Goal: Task Accomplishment & Management: Manage account settings

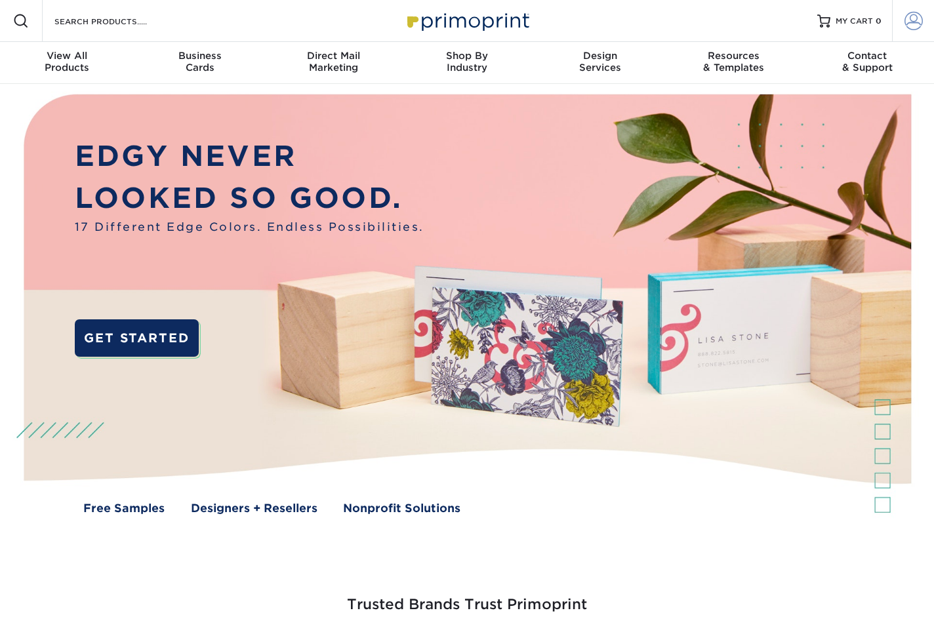
click at [900, 17] on link "Account" at bounding box center [913, 21] width 42 height 42
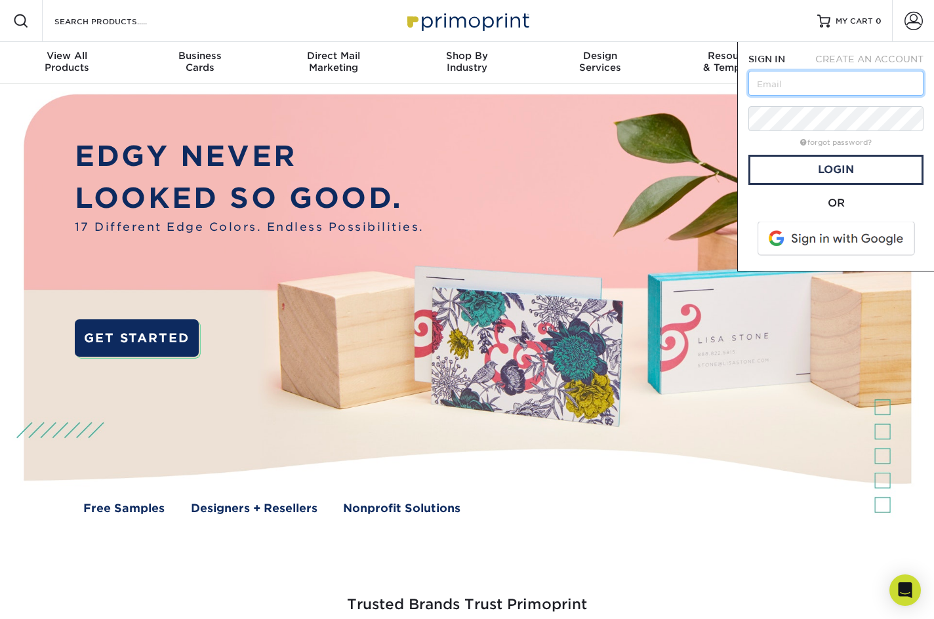
click at [887, 88] on input "text" at bounding box center [835, 83] width 175 height 25
click at [858, 81] on input "text" at bounding box center [835, 83] width 175 height 25
type input "[EMAIL_ADDRESS][DOMAIN_NAME]"
click at [827, 87] on input "[EMAIL_ADDRESS][DOMAIN_NAME]" at bounding box center [835, 83] width 175 height 25
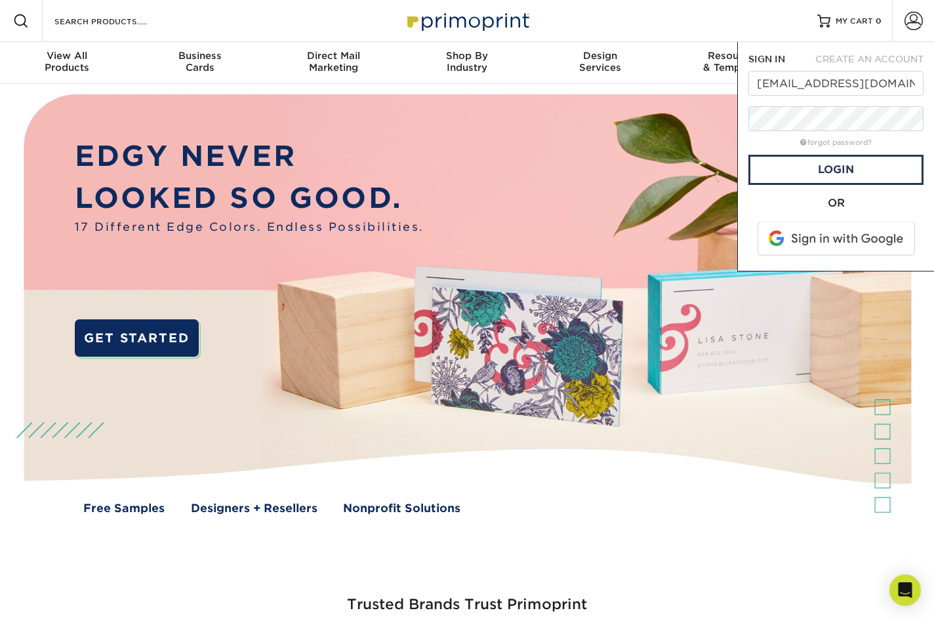
click at [776, 151] on form "SIGN IN CREATE AN ACCOUNT [EMAIL_ADDRESS][DOMAIN_NAME] forgot password? All fie…" at bounding box center [835, 156] width 175 height 208
click at [832, 150] on form "SIGN IN CREATE AN ACCOUNT [EMAIL_ADDRESS][DOMAIN_NAME] forgot password? All fie…" at bounding box center [835, 156] width 175 height 208
click at [841, 144] on link "forgot password?" at bounding box center [835, 142] width 71 height 9
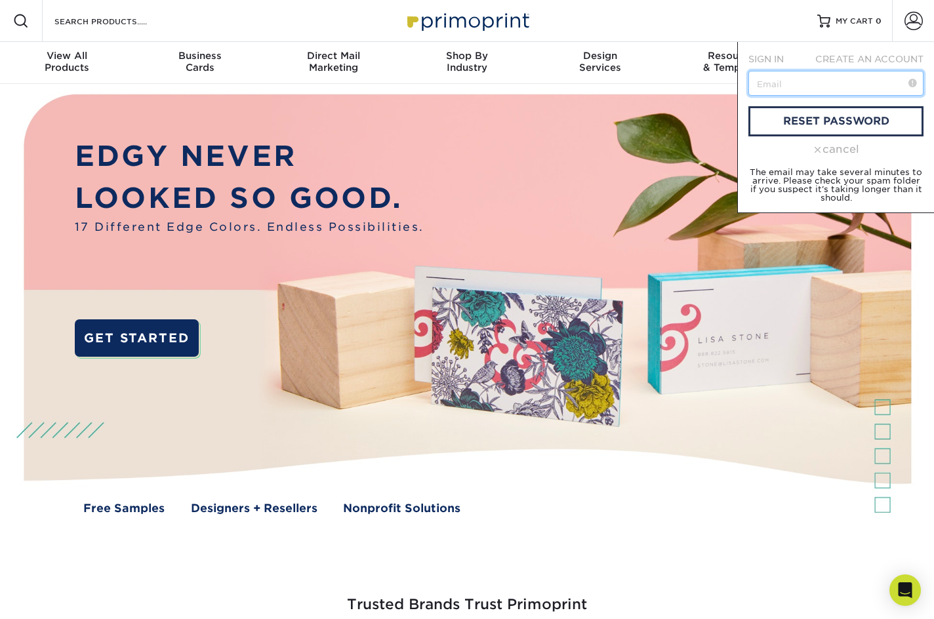
click at [844, 84] on input "text" at bounding box center [835, 83] width 175 height 25
paste input "[EMAIL_ADDRESS][DOMAIN_NAME]"
click at [807, 132] on link "reset password" at bounding box center [835, 121] width 175 height 30
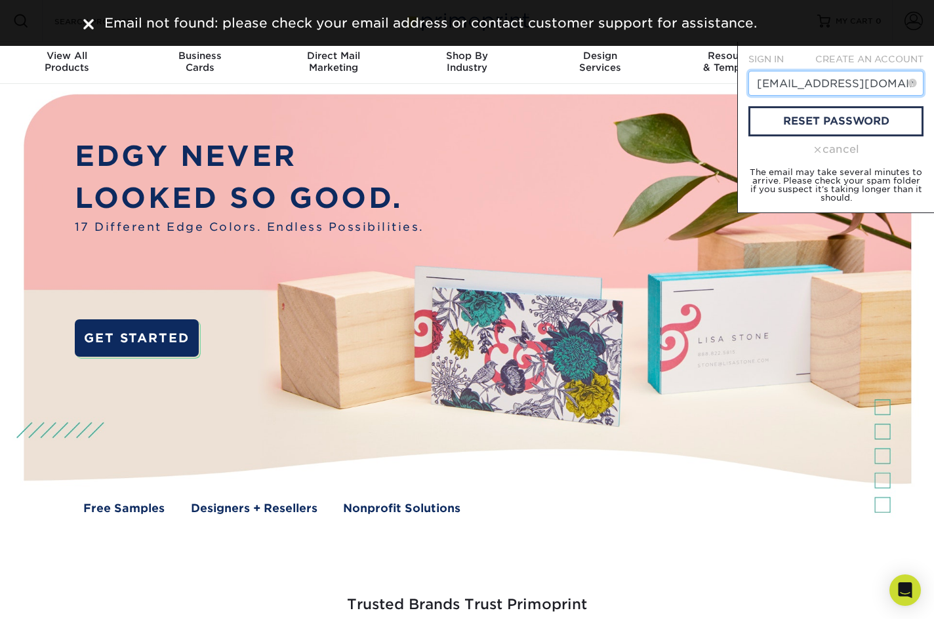
click at [817, 82] on input "[EMAIL_ADDRESS][DOMAIN_NAME]" at bounding box center [835, 83] width 175 height 25
drag, startPoint x: 813, startPoint y: 85, endPoint x: 668, endPoint y: 79, distance: 145.0
click at [668, 79] on nav "Resources Menu Search Products Account SIGN IN CREATE AN ACCOUNT [EMAIL_ADDRESS…" at bounding box center [467, 42] width 934 height 84
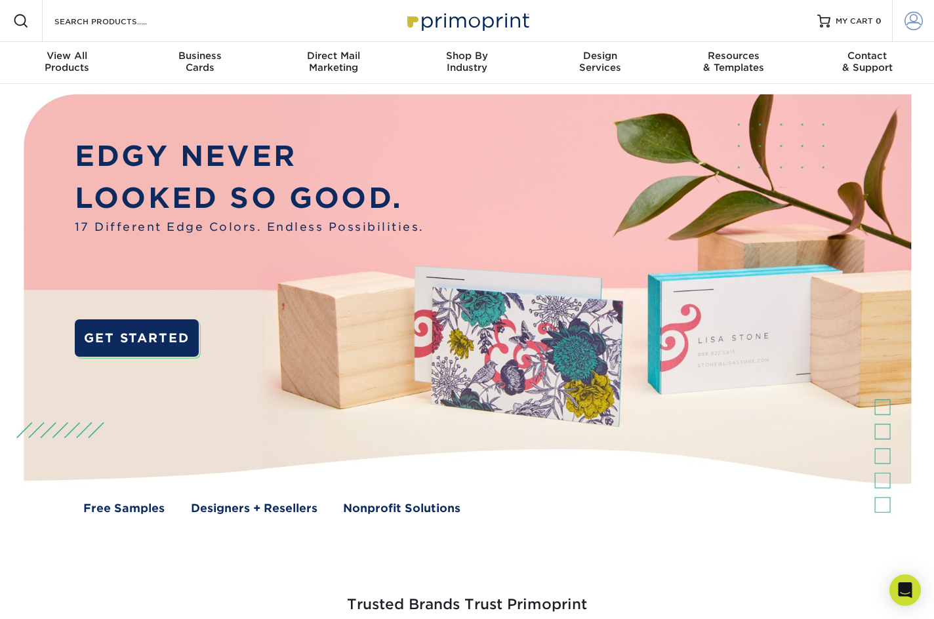
click at [904, 23] on link "Account" at bounding box center [913, 21] width 42 height 42
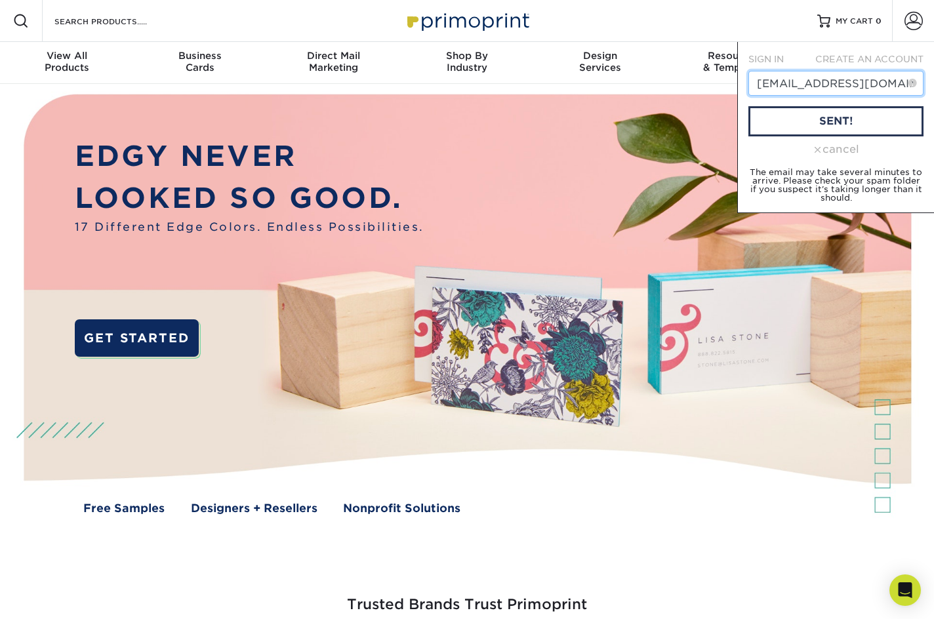
type input "[EMAIL_ADDRESS][DOMAIN_NAME]"
